Goal: Task Accomplishment & Management: Use online tool/utility

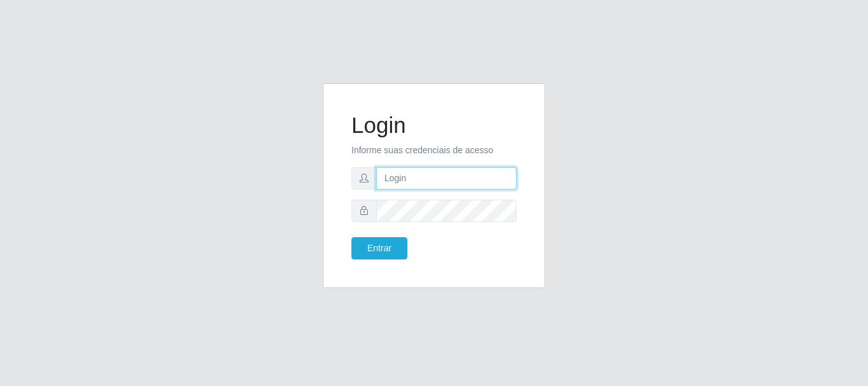
click at [407, 181] on input "text" at bounding box center [446, 178] width 140 height 22
type input "[EMAIL_ADDRESS][DOMAIN_NAME]"
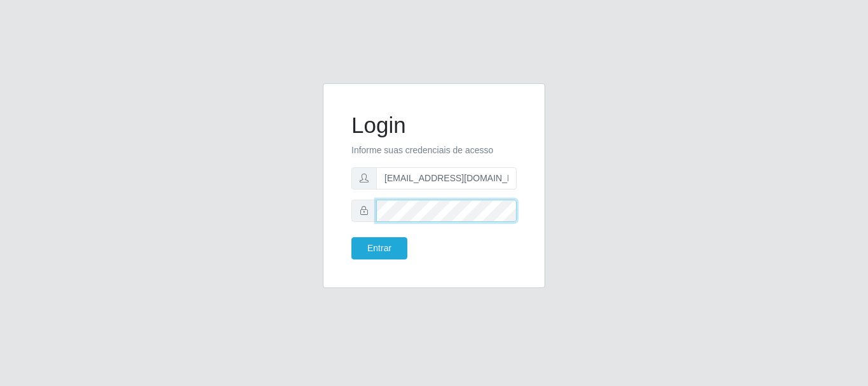
click at [351, 237] on button "Entrar" at bounding box center [379, 248] width 56 height 22
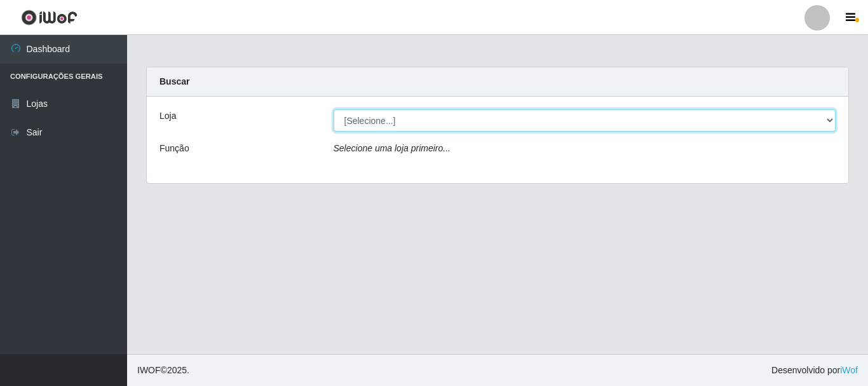
click at [453, 118] on select "[Selecione...] Hiper Queiroz - [GEOGRAPHIC_DATA]" at bounding box center [585, 120] width 503 height 22
select select "513"
click at [334, 109] on select "[Selecione...] Hiper Queiroz - [GEOGRAPHIC_DATA]" at bounding box center [585, 120] width 503 height 22
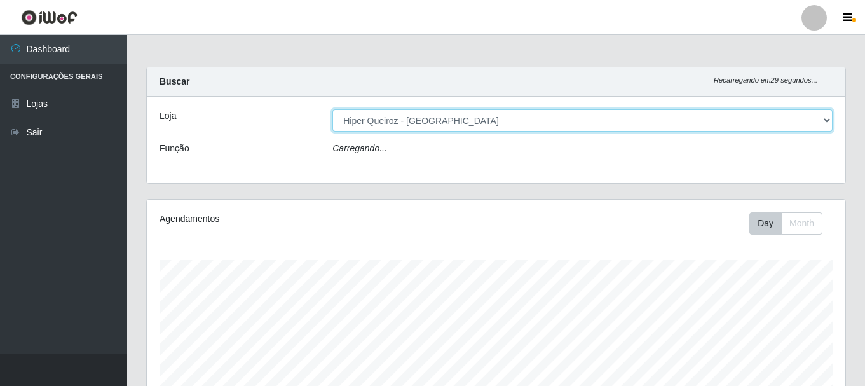
scroll to position [264, 698]
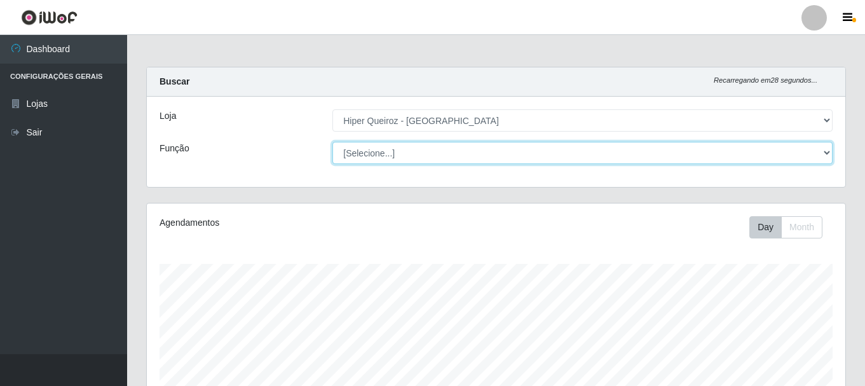
click at [457, 156] on select "[Selecione...] Embalador Embalador + Embalador ++ Operador de Caixa + Operador …" at bounding box center [582, 153] width 500 height 22
click at [417, 143] on select "[Selecione...] Embalador Embalador + Embalador ++ Operador de Caixa + Operador …" at bounding box center [582, 153] width 500 height 22
select select "70"
click at [332, 142] on select "[Selecione...] Embalador Embalador + Embalador ++ Operador de Caixa + Operador …" at bounding box center [582, 153] width 500 height 22
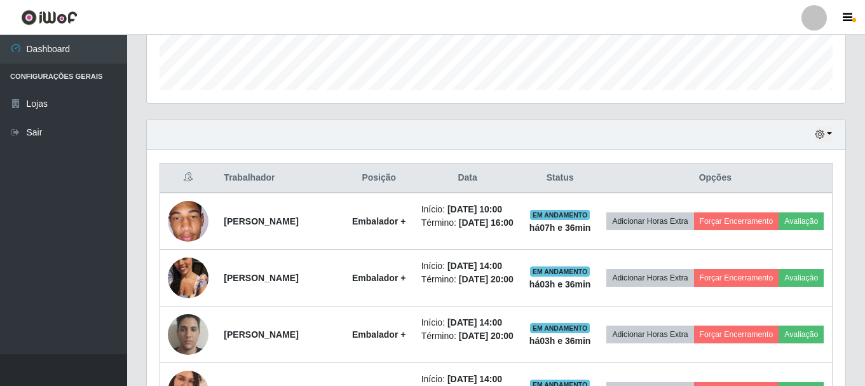
scroll to position [359, 0]
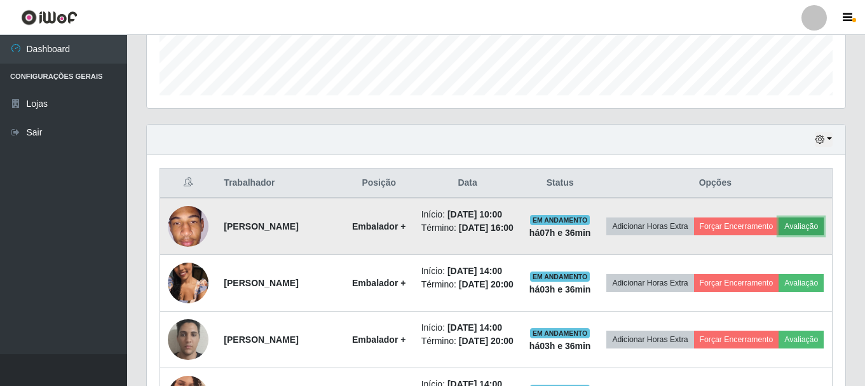
click at [778, 235] on button "Avaliação" at bounding box center [800, 226] width 45 height 18
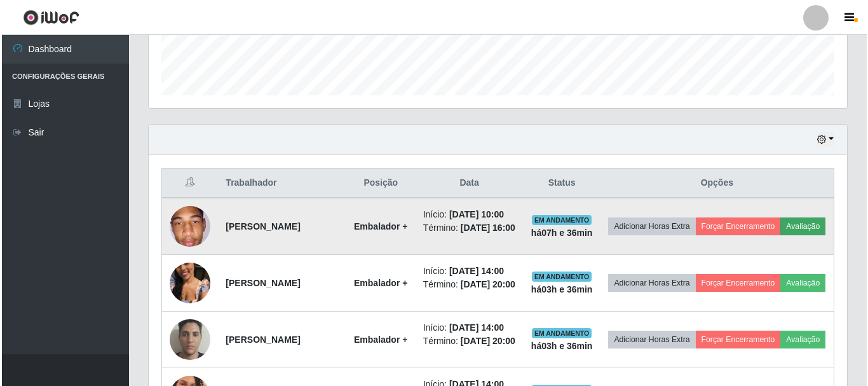
scroll to position [264, 692]
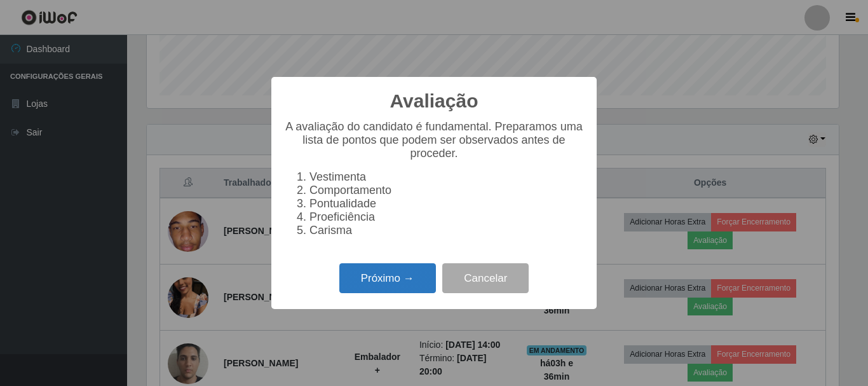
click at [404, 290] on button "Próximo →" at bounding box center [387, 278] width 97 height 30
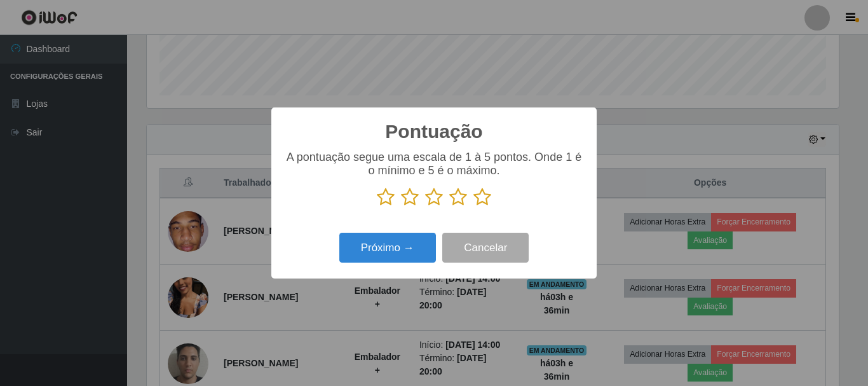
scroll to position [635032, 634604]
click at [461, 202] on icon at bounding box center [458, 196] width 18 height 19
click at [449, 206] on input "radio" at bounding box center [449, 206] width 0 height 0
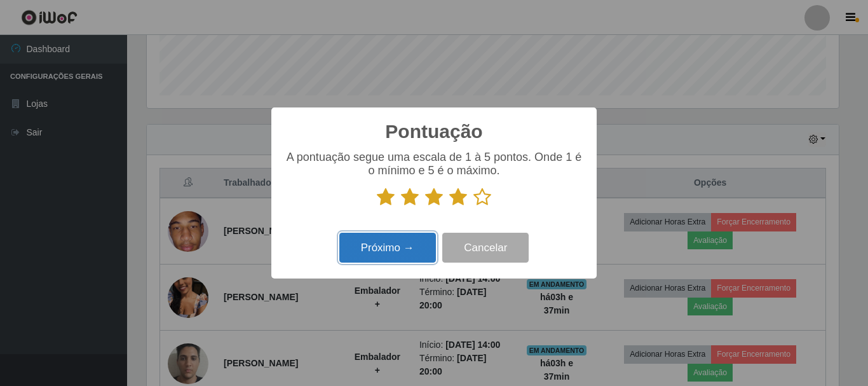
click at [386, 247] on button "Próximo →" at bounding box center [387, 248] width 97 height 30
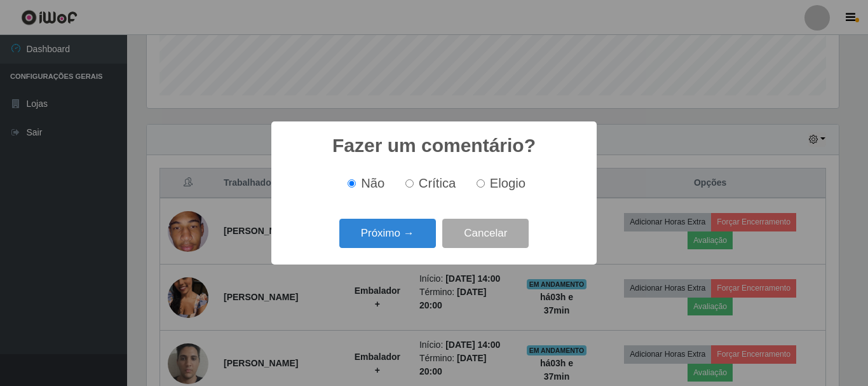
click at [479, 181] on input "Elogio" at bounding box center [480, 183] width 8 height 8
radio input "true"
click at [393, 226] on button "Próximo →" at bounding box center [387, 234] width 97 height 30
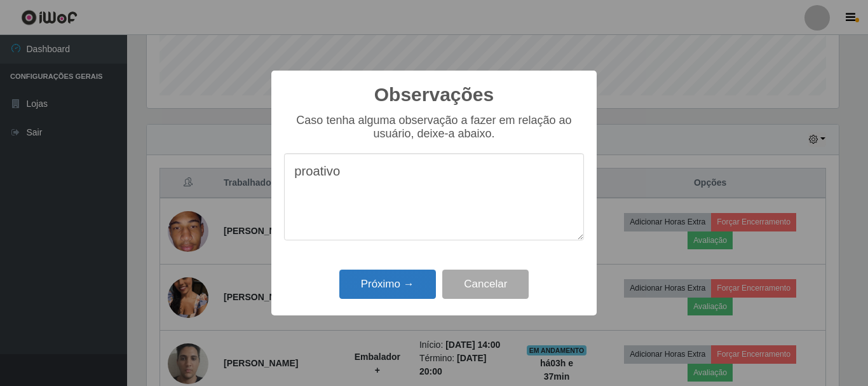
type textarea "proativo"
click at [379, 276] on button "Próximo →" at bounding box center [387, 284] width 97 height 30
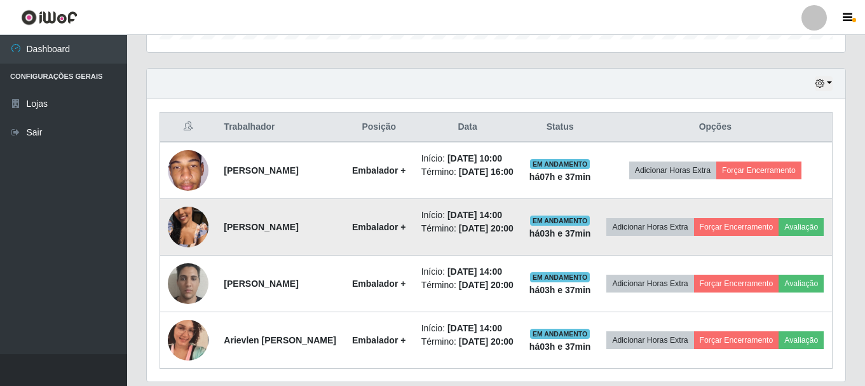
scroll to position [445, 0]
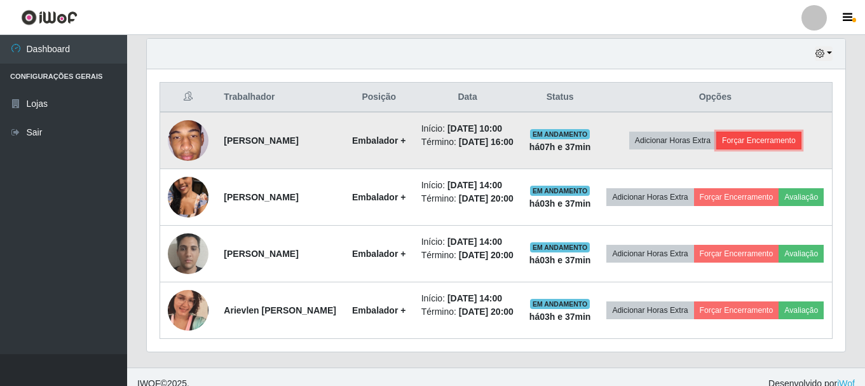
click at [778, 145] on button "Forçar Encerramento" at bounding box center [758, 141] width 85 height 18
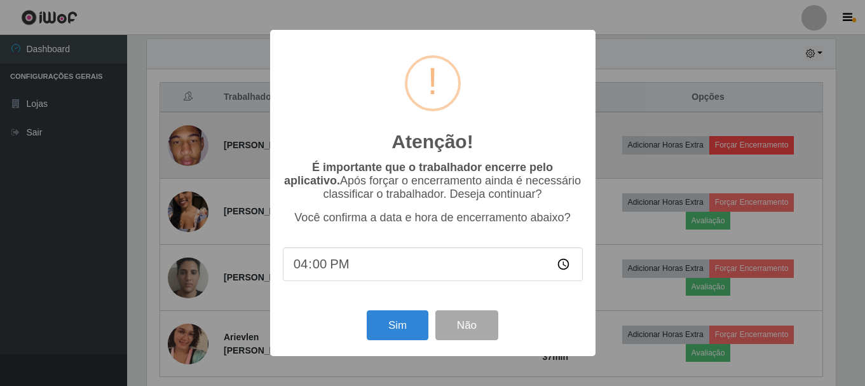
scroll to position [264, 692]
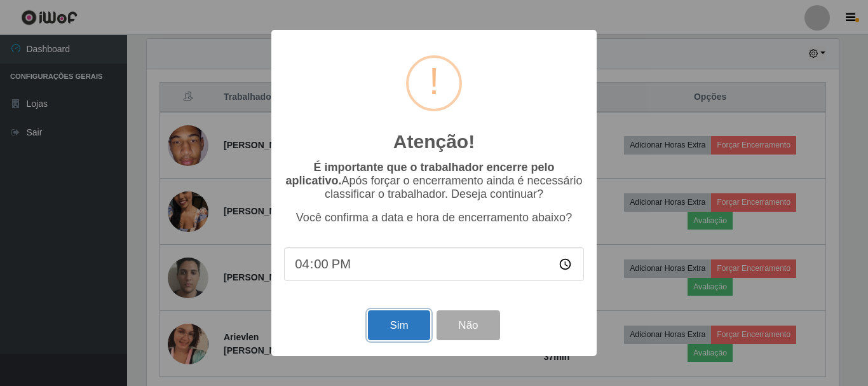
click at [396, 333] on button "Sim" at bounding box center [399, 325] width 62 height 30
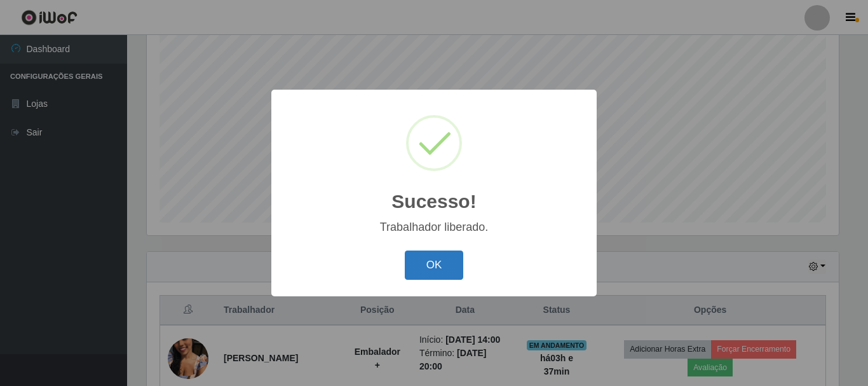
click at [443, 255] on button "OK" at bounding box center [434, 265] width 59 height 30
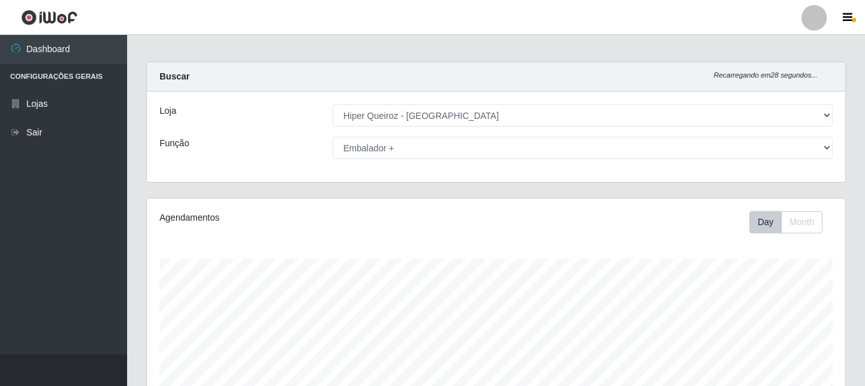
scroll to position [0, 0]
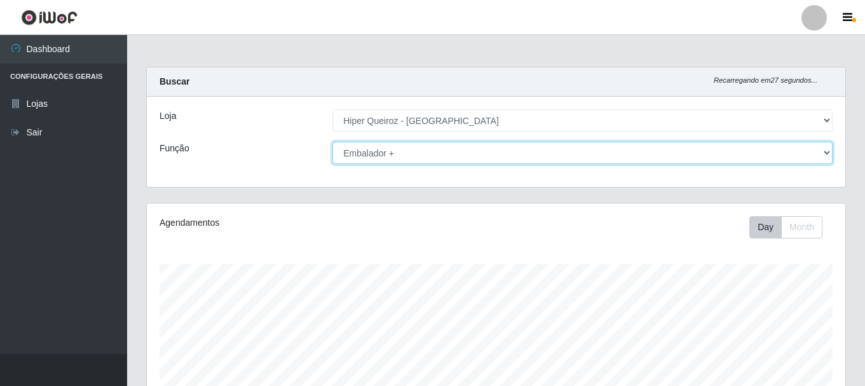
click at [441, 150] on select "[Selecione...] Embalador Embalador + Embalador ++ Operador de Caixa + Operador …" at bounding box center [582, 153] width 500 height 22
click at [332, 142] on select "[Selecione...] Embalador Embalador + Embalador ++ Operador de Caixa + Operador …" at bounding box center [582, 153] width 500 height 22
click at [427, 158] on select "[Selecione...] Embalador Embalador + Embalador ++ Operador de Caixa + Operador …" at bounding box center [582, 153] width 500 height 22
select select "73"
click at [332, 142] on select "[Selecione...] Embalador Embalador + Embalador ++ Operador de Caixa + Operador …" at bounding box center [582, 153] width 500 height 22
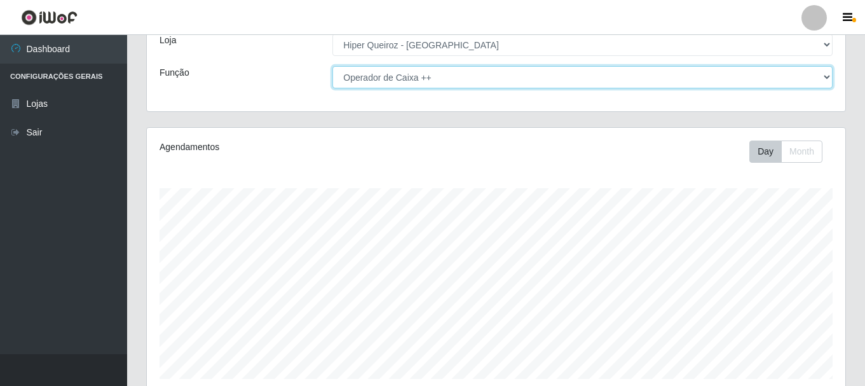
scroll to position [232, 0]
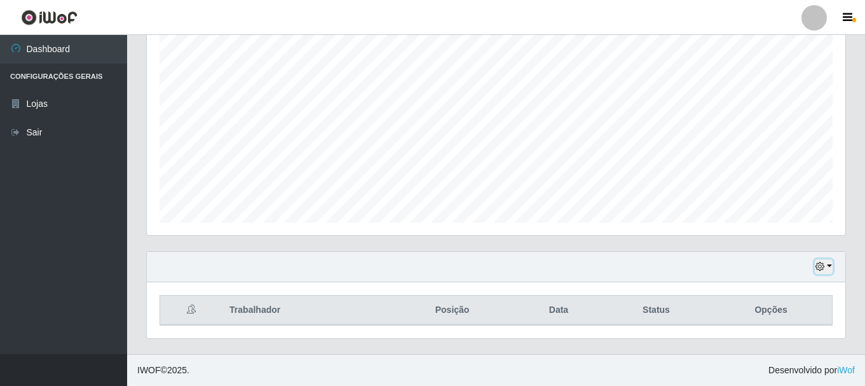
click at [821, 264] on icon "button" at bounding box center [819, 266] width 9 height 9
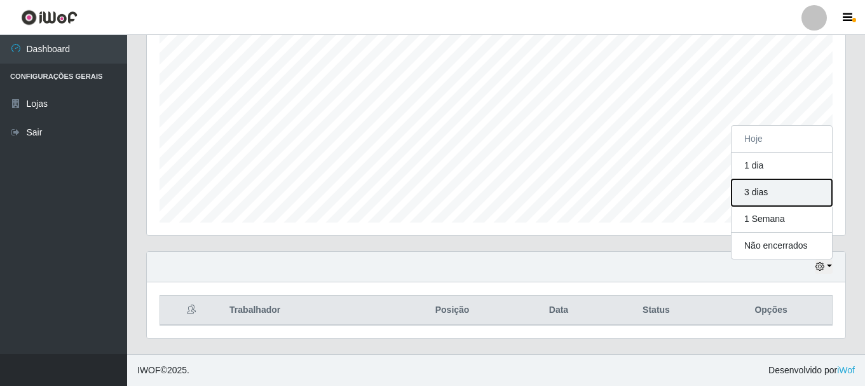
click at [771, 192] on button "3 dias" at bounding box center [781, 192] width 100 height 27
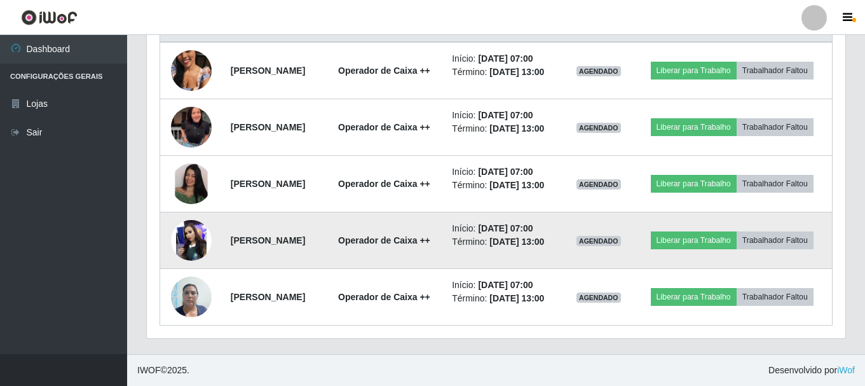
scroll to position [562, 0]
click at [184, 231] on img at bounding box center [191, 240] width 41 height 41
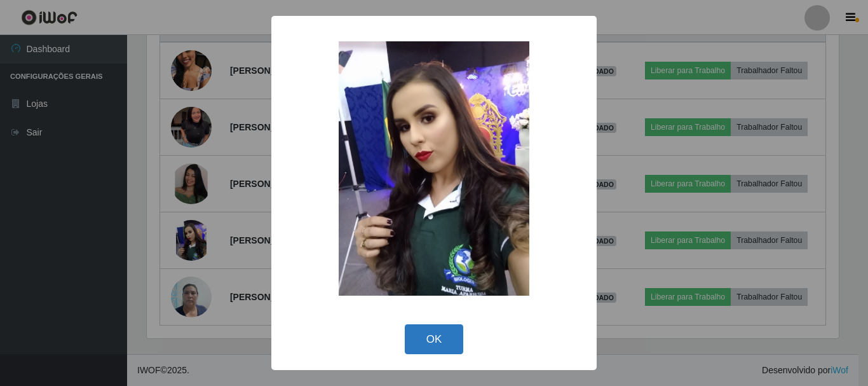
click at [435, 346] on button "OK" at bounding box center [434, 339] width 59 height 30
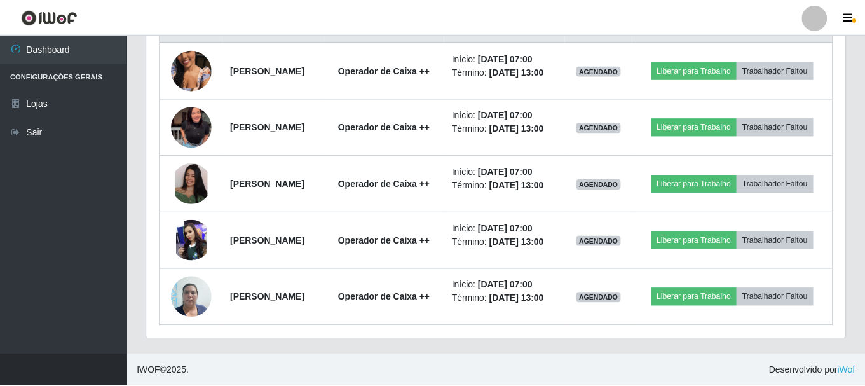
scroll to position [264, 698]
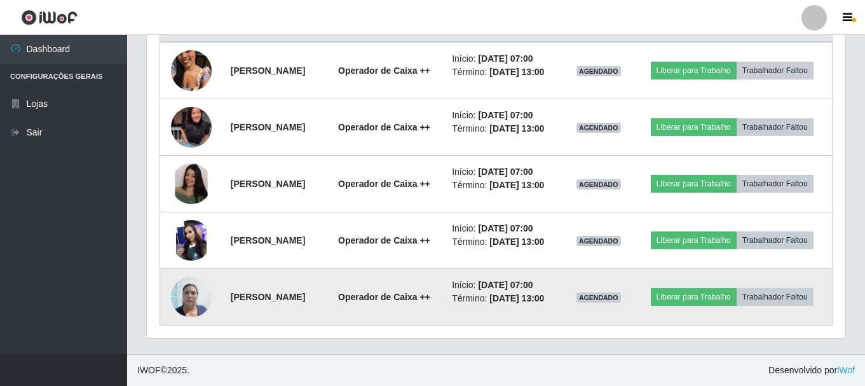
click at [186, 292] on img at bounding box center [191, 296] width 41 height 54
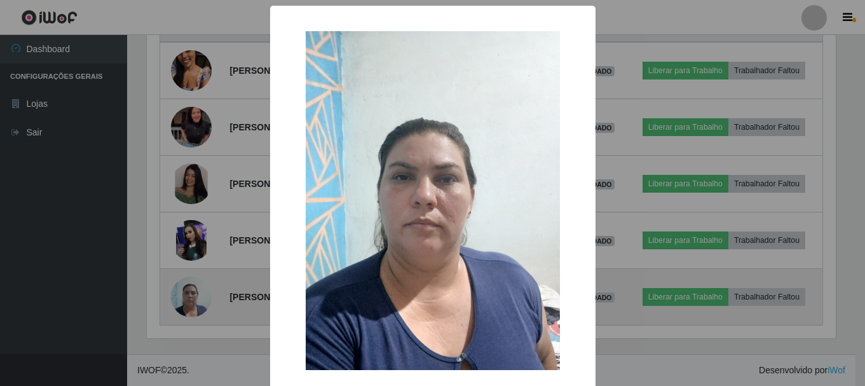
scroll to position [264, 692]
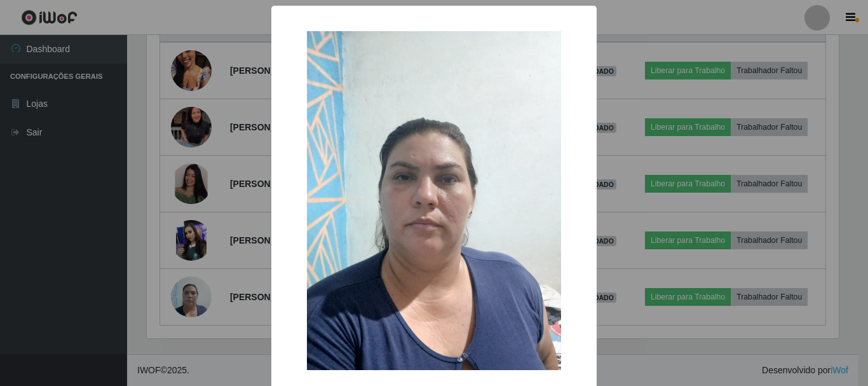
click at [238, 305] on div "× OK Cancel" at bounding box center [434, 193] width 868 height 386
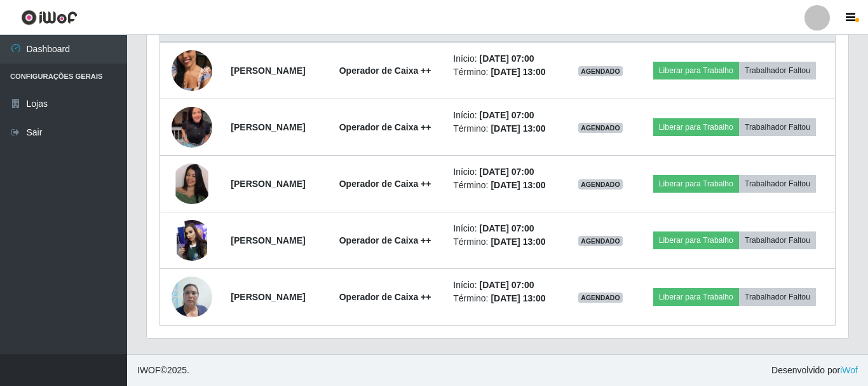
scroll to position [264, 698]
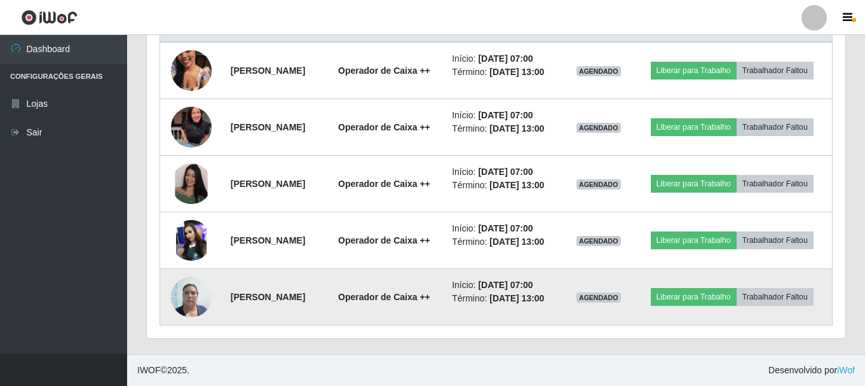
click at [186, 294] on img at bounding box center [191, 296] width 41 height 54
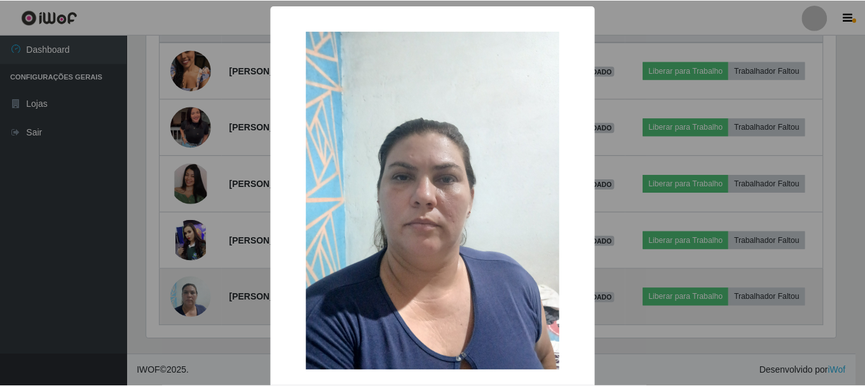
scroll to position [264, 692]
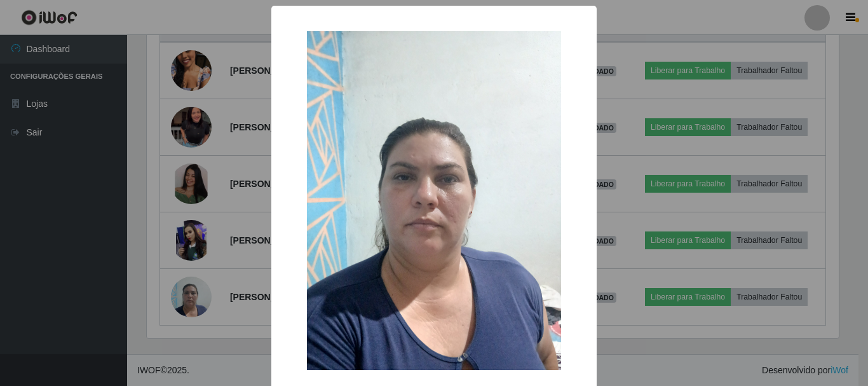
click at [217, 311] on div "× OK Cancel" at bounding box center [434, 193] width 868 height 386
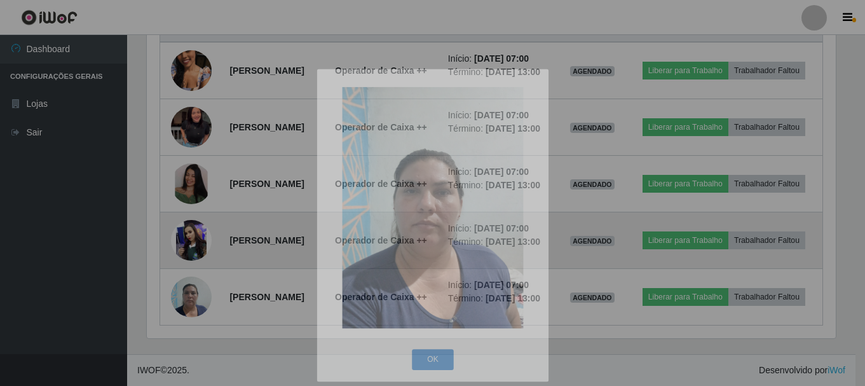
scroll to position [264, 698]
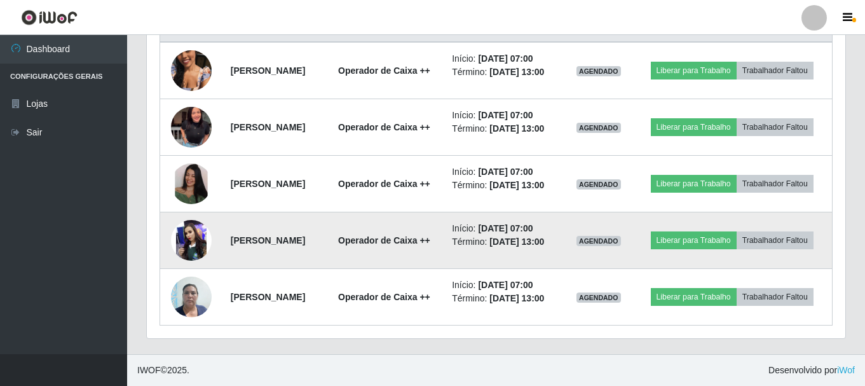
click at [186, 226] on img at bounding box center [191, 240] width 41 height 41
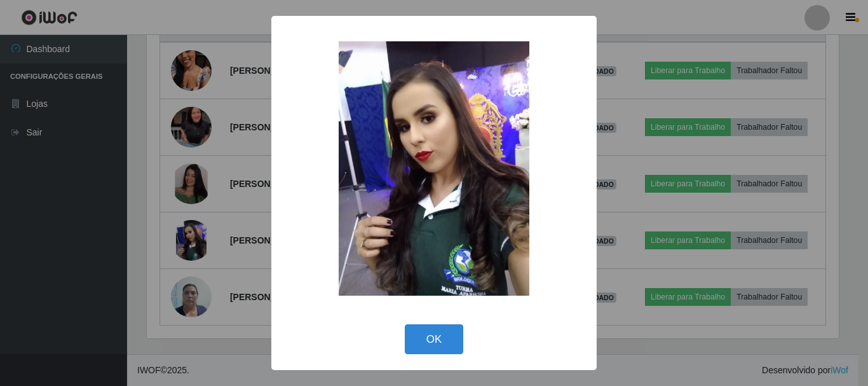
click at [241, 327] on div "× OK Cancel" at bounding box center [434, 193] width 868 height 386
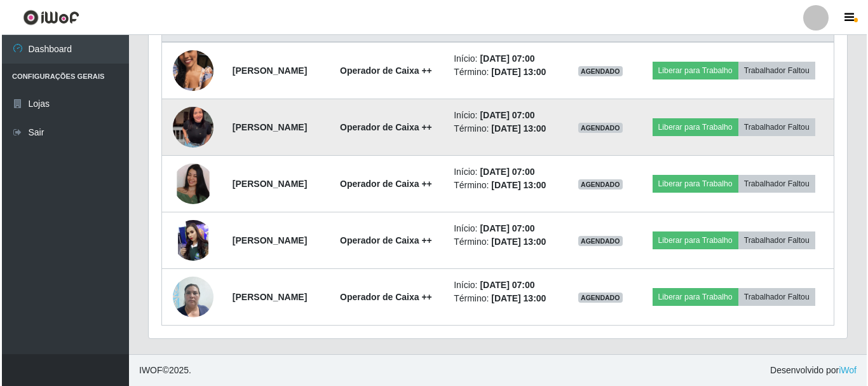
scroll to position [499, 0]
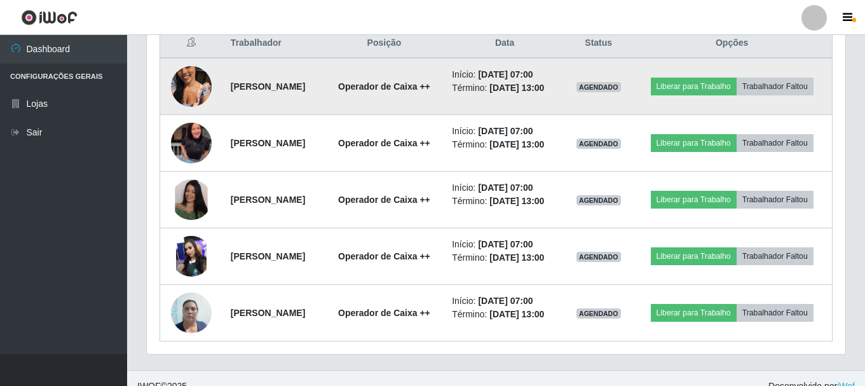
click at [196, 90] on img at bounding box center [191, 86] width 41 height 72
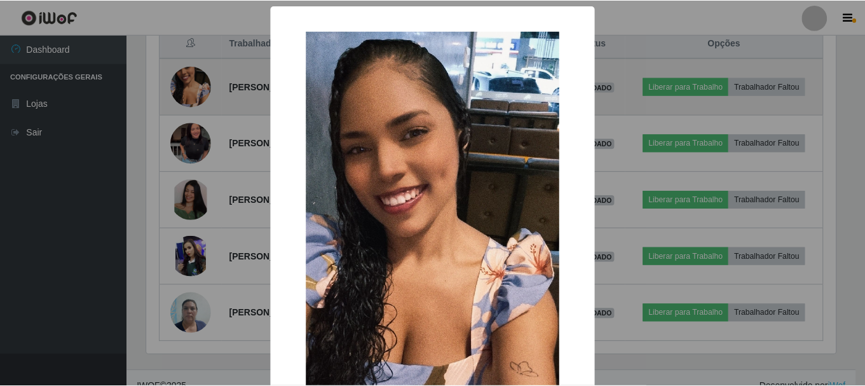
scroll to position [264, 692]
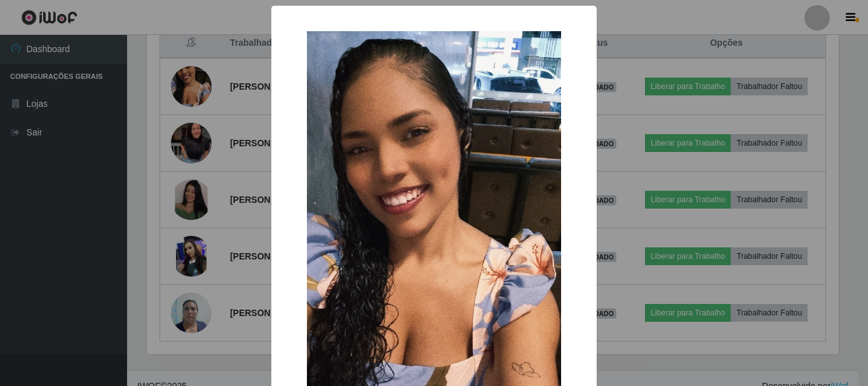
click at [79, 241] on div "× OK Cancel" at bounding box center [434, 193] width 868 height 386
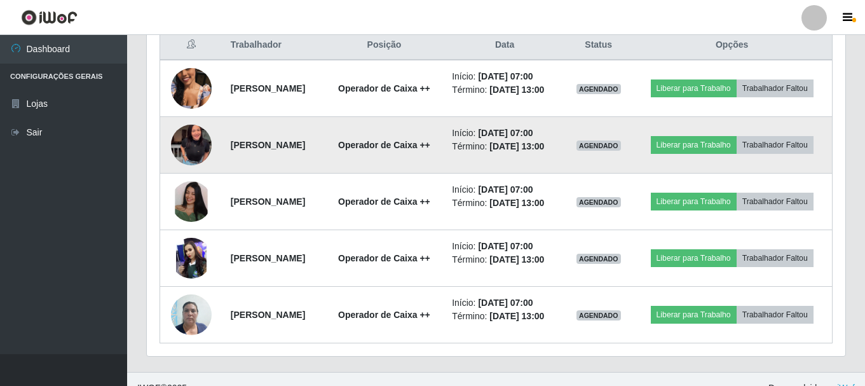
scroll to position [499, 0]
